Goal: Task Accomplishment & Management: Manage account settings

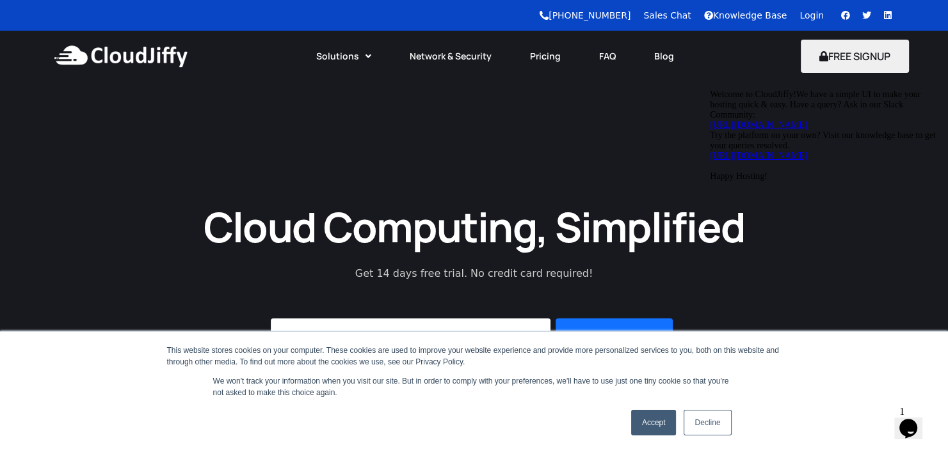
click at [807, 16] on link "Login" at bounding box center [811, 15] width 24 height 10
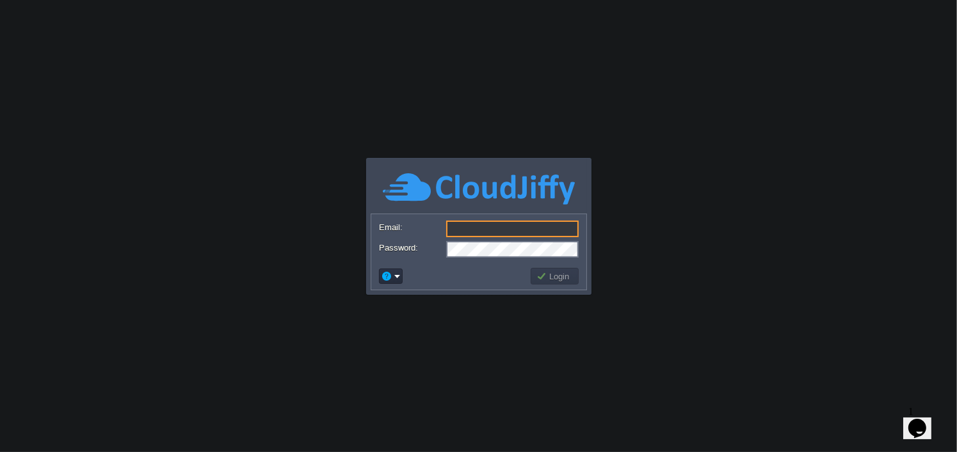
type input "[DOMAIN_NAME][EMAIL_ADDRESS][DOMAIN_NAME]"
click at [544, 276] on button "Login" at bounding box center [554, 277] width 37 height 12
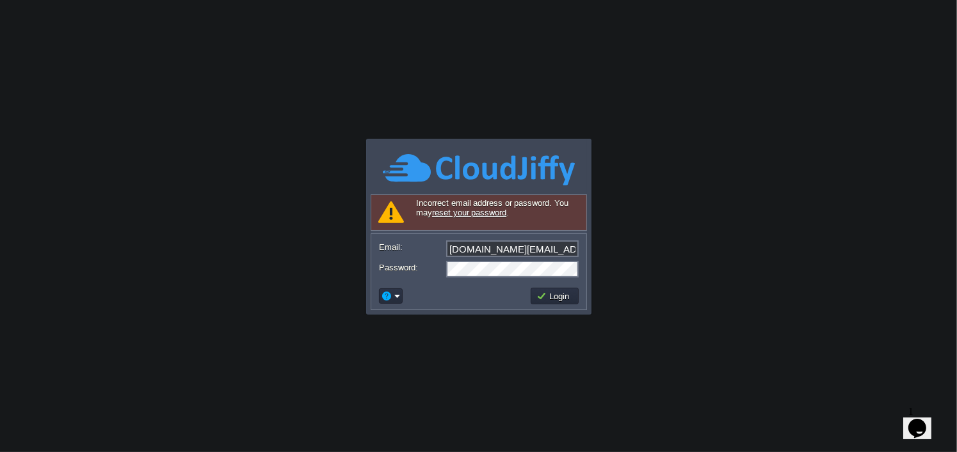
click at [488, 211] on link "reset your password" at bounding box center [469, 213] width 74 height 10
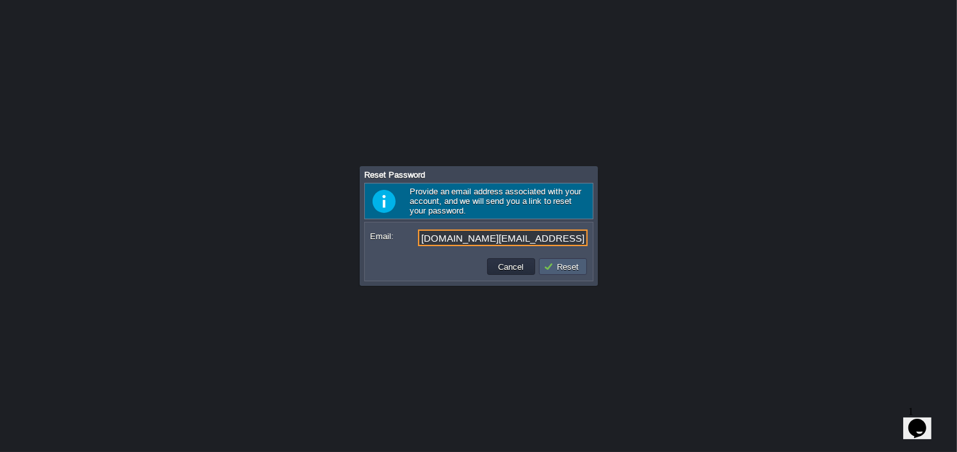
click at [560, 266] on button "Reset" at bounding box center [562, 267] width 39 height 12
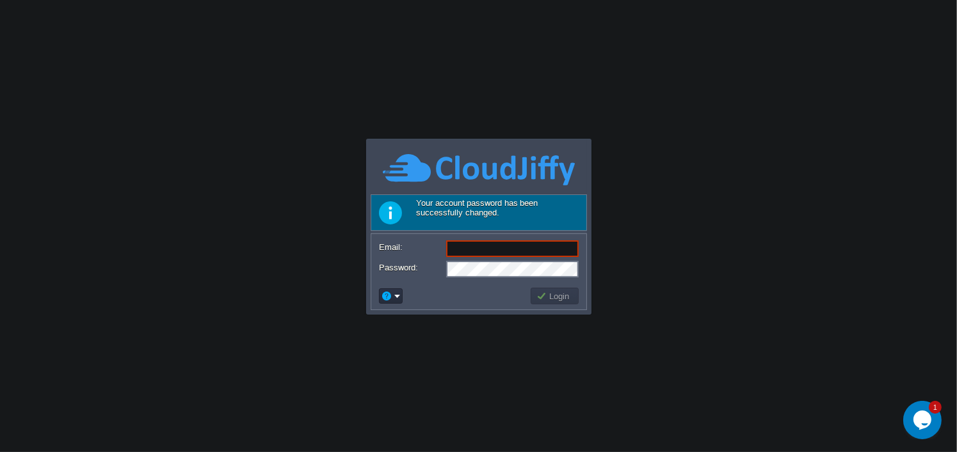
type input "ktunotes.in@gmail.com"
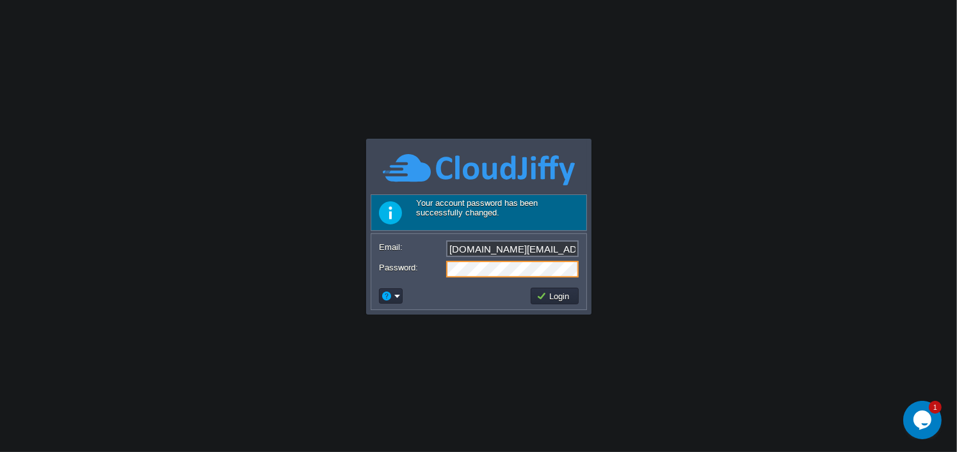
click at [424, 280] on form "Email: ktunotes.in@gmail.com Password:" at bounding box center [478, 258] width 215 height 49
click at [550, 292] on button "Login" at bounding box center [554, 297] width 37 height 12
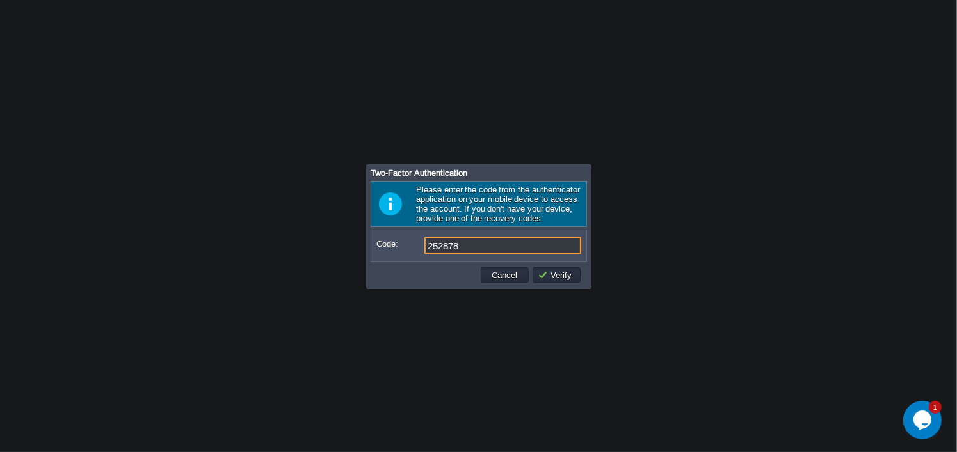
type input "252878"
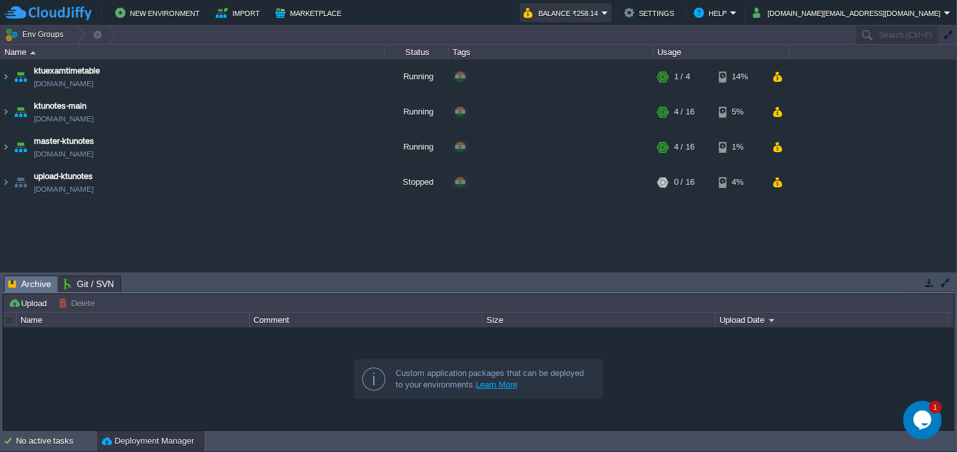
click at [602, 13] on button "Balance ₹258.14" at bounding box center [562, 12] width 78 height 15
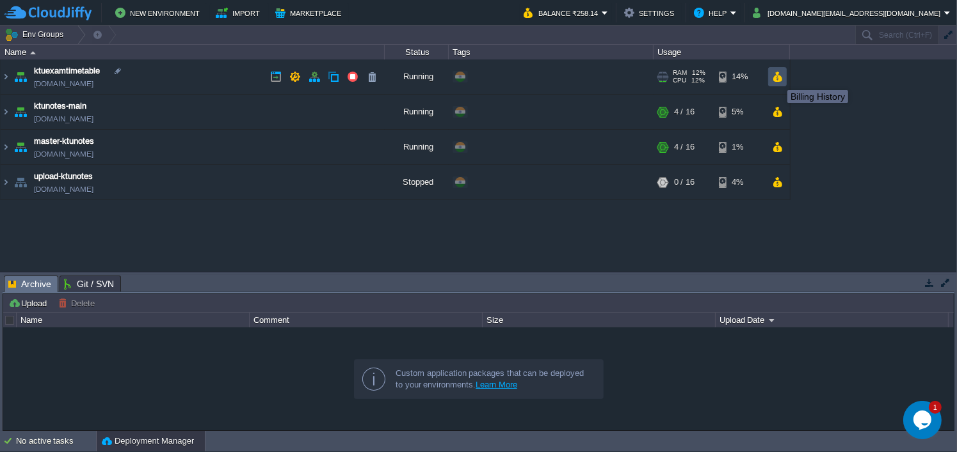
click at [778, 79] on button "button" at bounding box center [777, 77] width 11 height 12
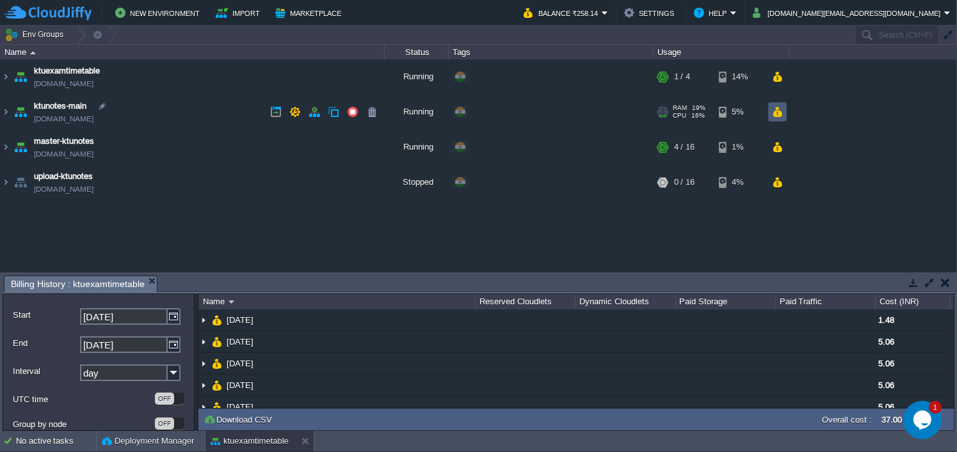
click at [780, 104] on td at bounding box center [777, 111] width 19 height 19
click at [776, 107] on button "button" at bounding box center [777, 112] width 11 height 12
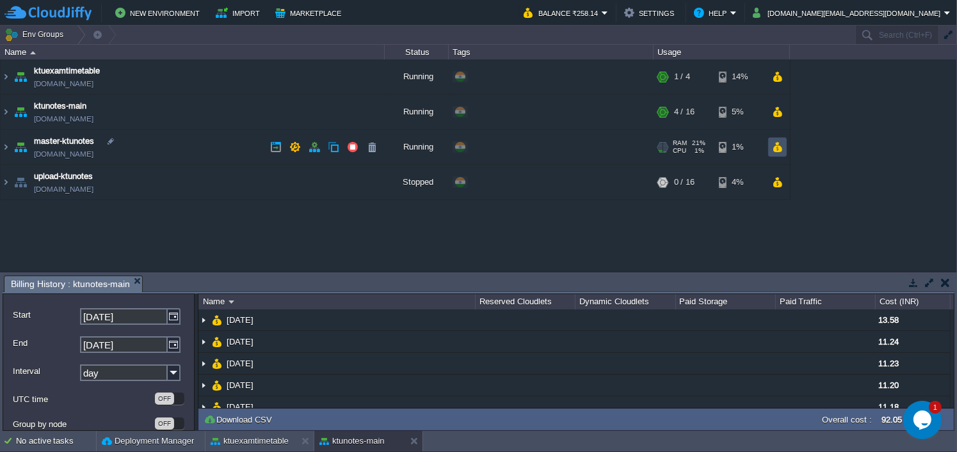
click at [772, 142] on button "button" at bounding box center [777, 147] width 11 height 12
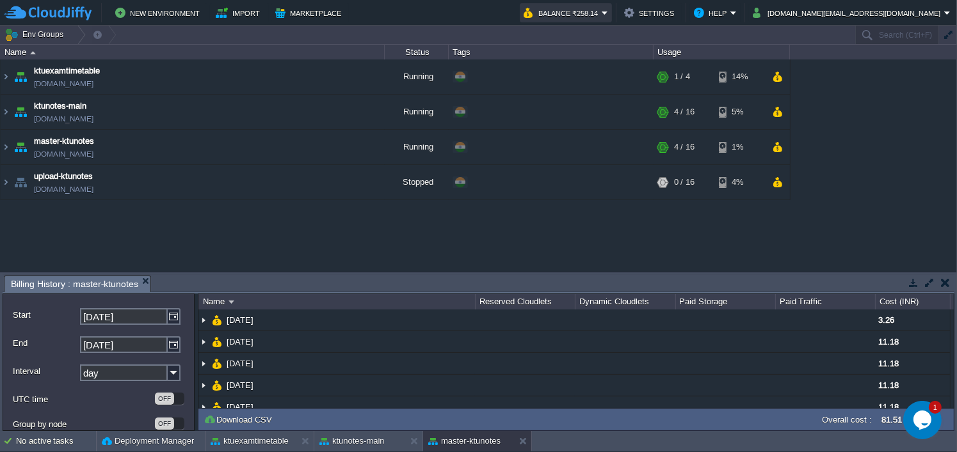
click at [602, 10] on button "Balance ₹258.14" at bounding box center [562, 12] width 78 height 15
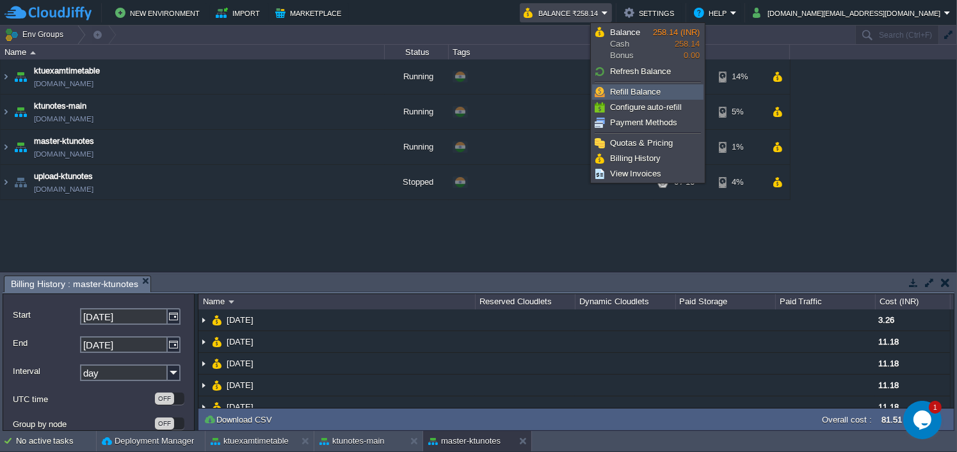
click at [642, 92] on span "Refill Balance" at bounding box center [635, 92] width 51 height 10
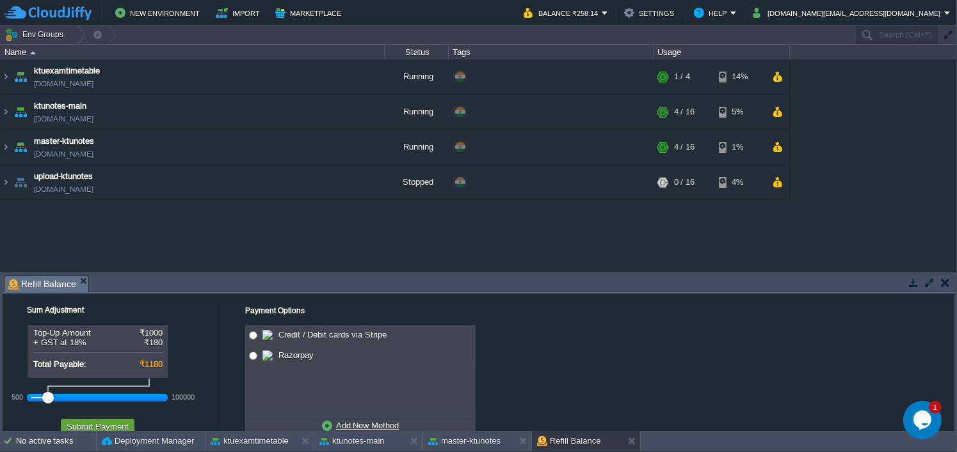
drag, startPoint x: 58, startPoint y: 399, endPoint x: 38, endPoint y: 397, distance: 20.6
click at [38, 397] on div at bounding box center [97, 398] width 132 height 12
click at [43, 399] on div at bounding box center [48, 398] width 12 height 12
drag, startPoint x: 38, startPoint y: 397, endPoint x: 48, endPoint y: 399, distance: 9.7
click at [48, 399] on div at bounding box center [97, 398] width 132 height 12
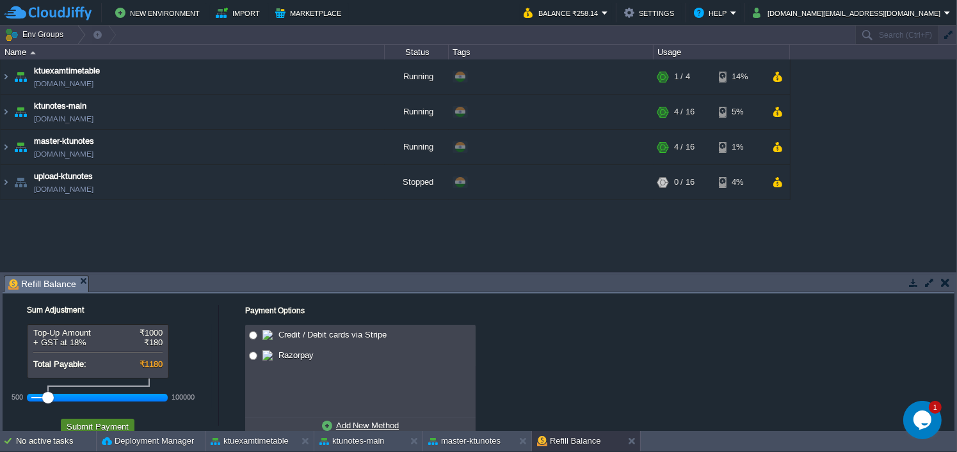
click at [87, 427] on button "Submit Payment" at bounding box center [98, 427] width 70 height 12
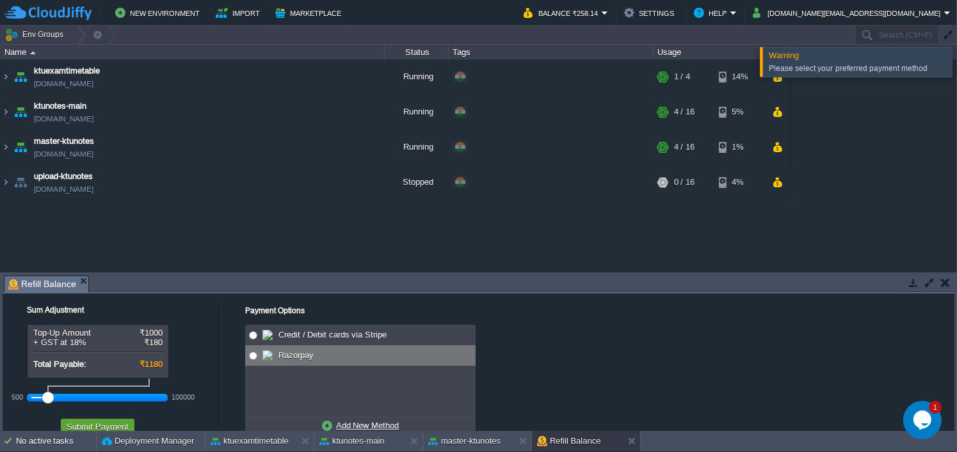
radio input "true"
click at [298, 354] on span "Razorpay" at bounding box center [294, 356] width 38 height 10
click at [122, 422] on button "Submit Payment" at bounding box center [98, 427] width 70 height 12
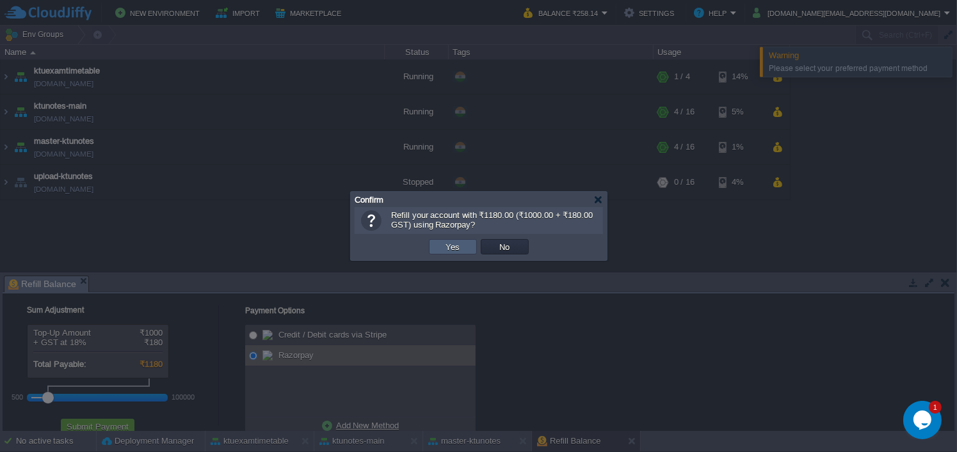
click at [436, 252] on td "Yes" at bounding box center [453, 246] width 48 height 15
